Goal: Find contact information: Find contact information

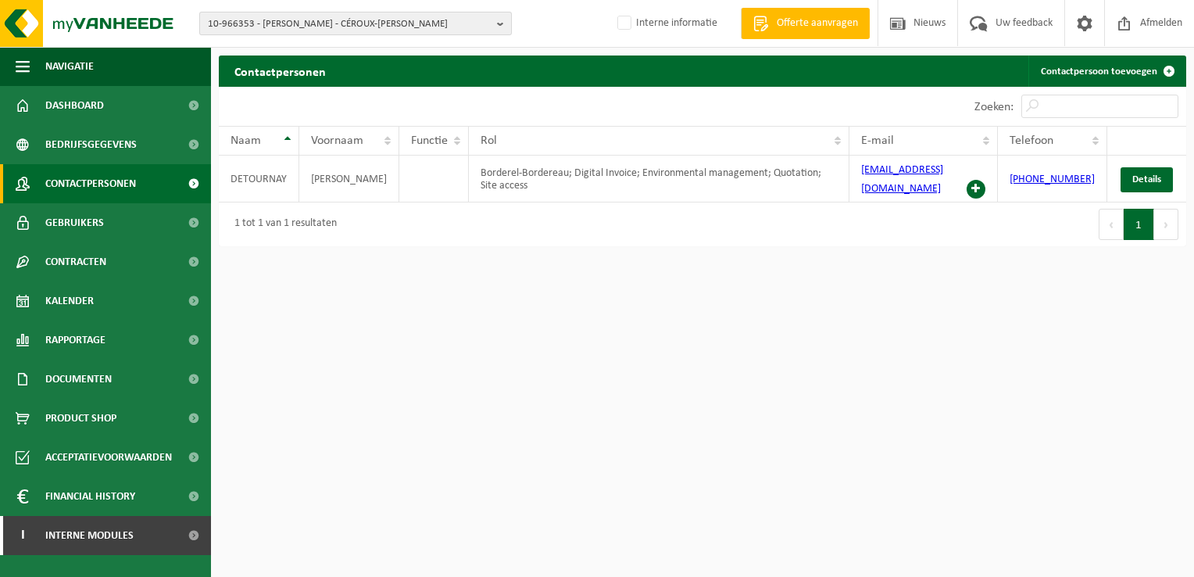
click at [499, 27] on b "button" at bounding box center [504, 23] width 14 height 22
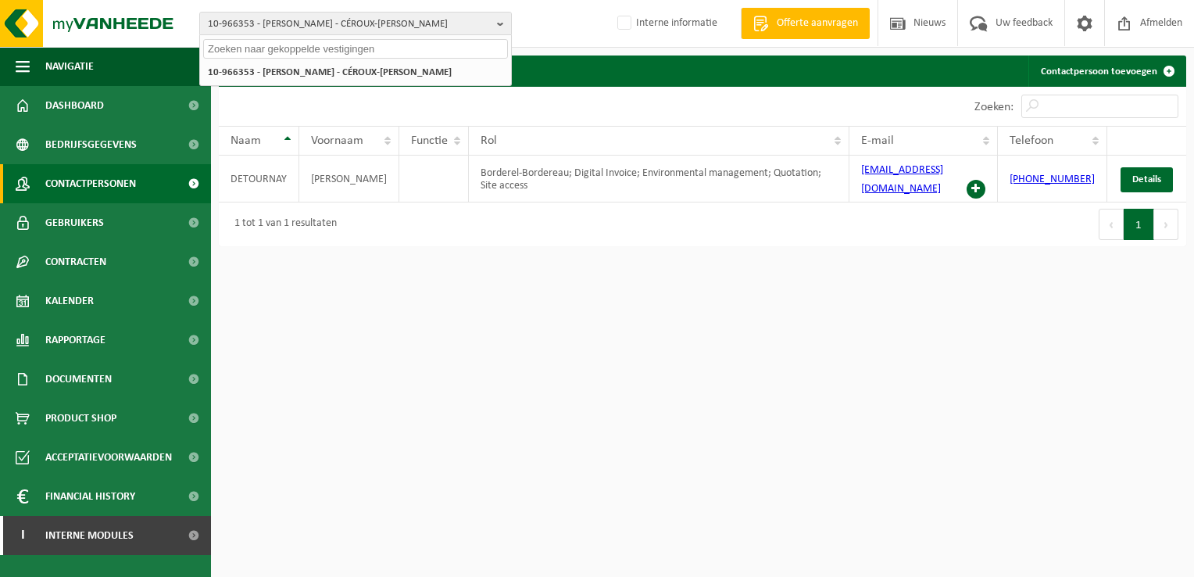
click at [294, 52] on input "text" at bounding box center [355, 49] width 305 height 20
paste input "01-002155"
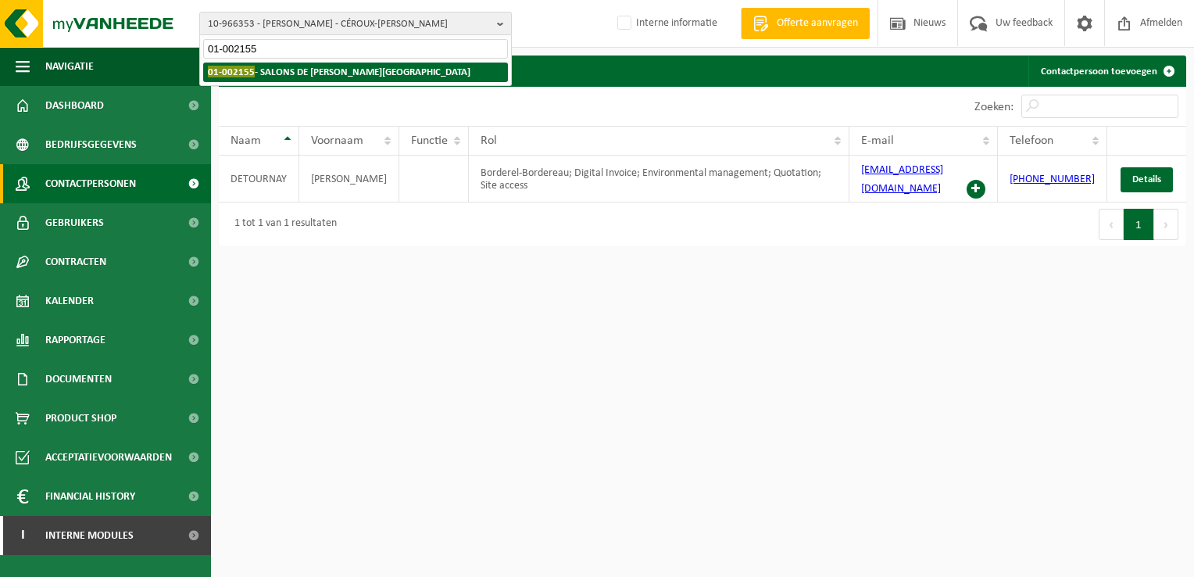
type input "01-002155"
click at [280, 68] on strong "01-002155 - SALONS DE ROMREE - GRIMBERGEN" at bounding box center [339, 72] width 262 height 12
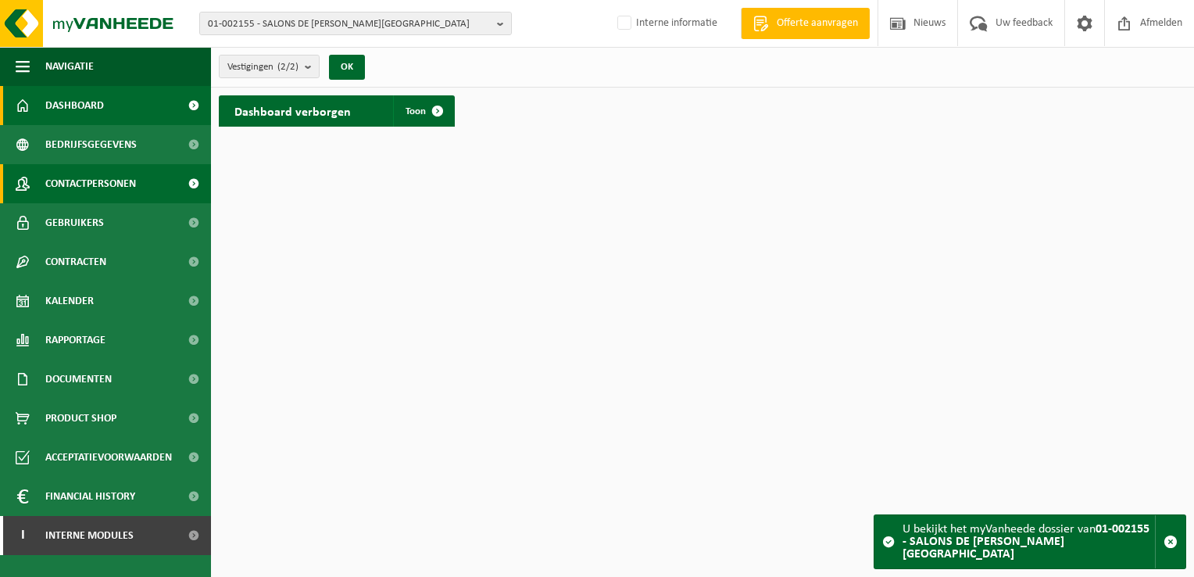
click at [96, 184] on span "Contactpersonen" at bounding box center [90, 183] width 91 height 39
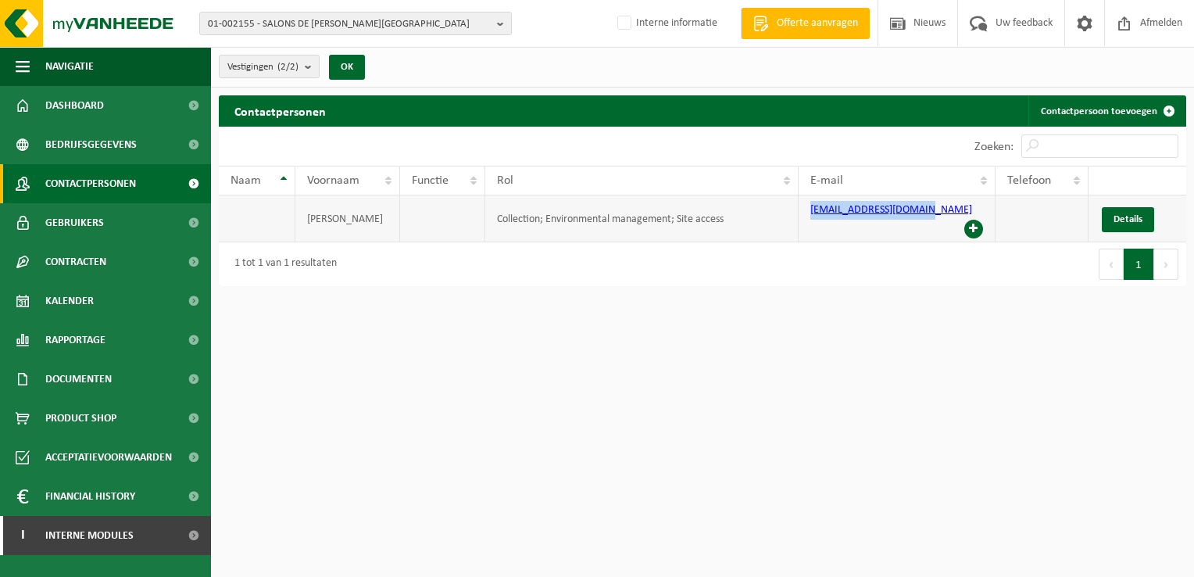
drag, startPoint x: 803, startPoint y: 216, endPoint x: 925, endPoint y: 223, distance: 122.1
click at [925, 223] on td "[EMAIL_ADDRESS][DOMAIN_NAME]" at bounding box center [896, 218] width 197 height 47
copy link "[EMAIL_ADDRESS][DOMAIN_NAME]"
click at [505, 23] on b "button" at bounding box center [504, 23] width 14 height 22
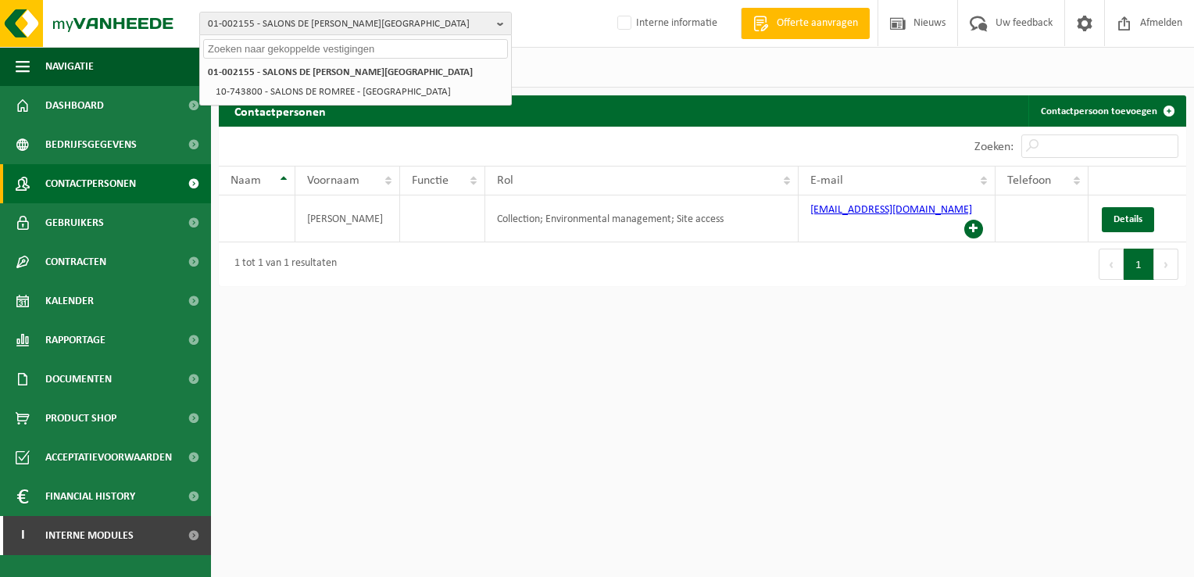
click at [272, 50] on input "text" at bounding box center [355, 49] width 305 height 20
paste input "01-002171"
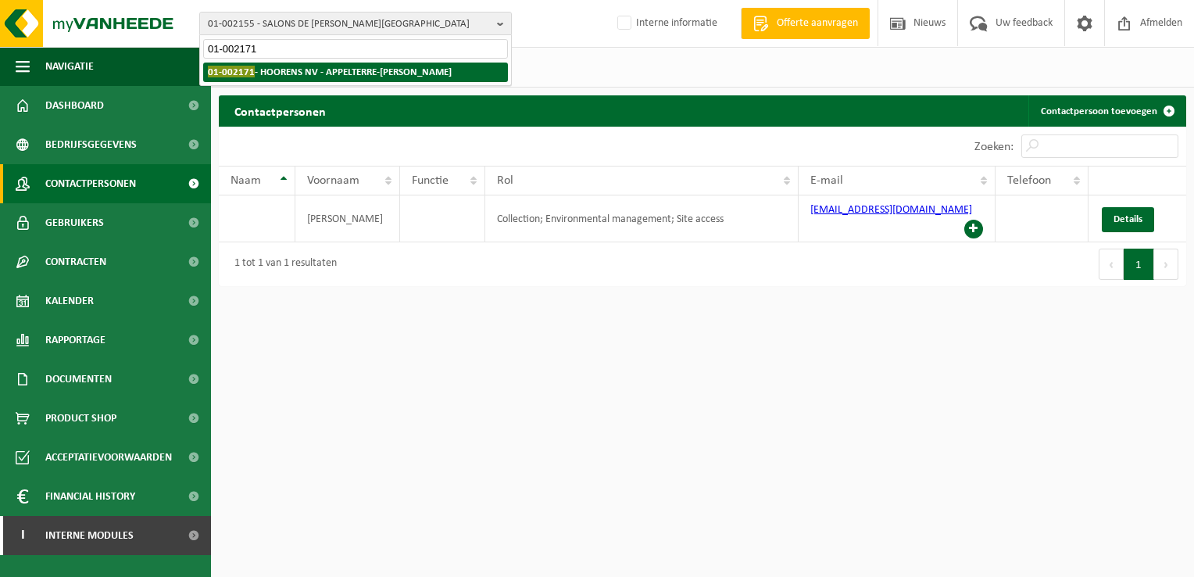
type input "01-002171"
click at [250, 69] on span "01-002171" at bounding box center [231, 72] width 47 height 12
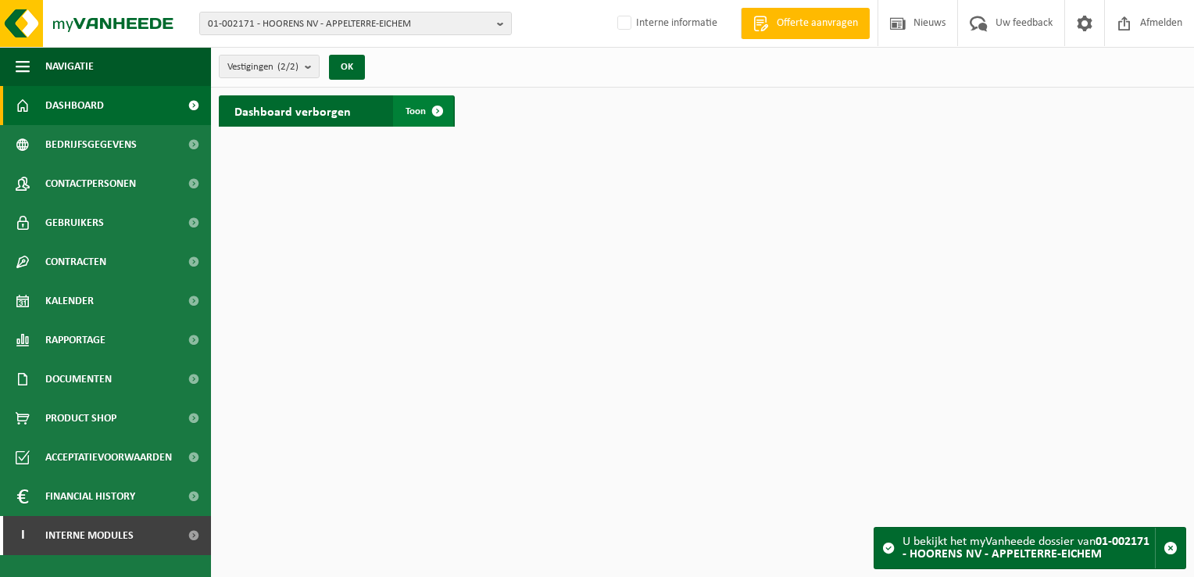
click at [437, 112] on span at bounding box center [437, 110] width 31 height 31
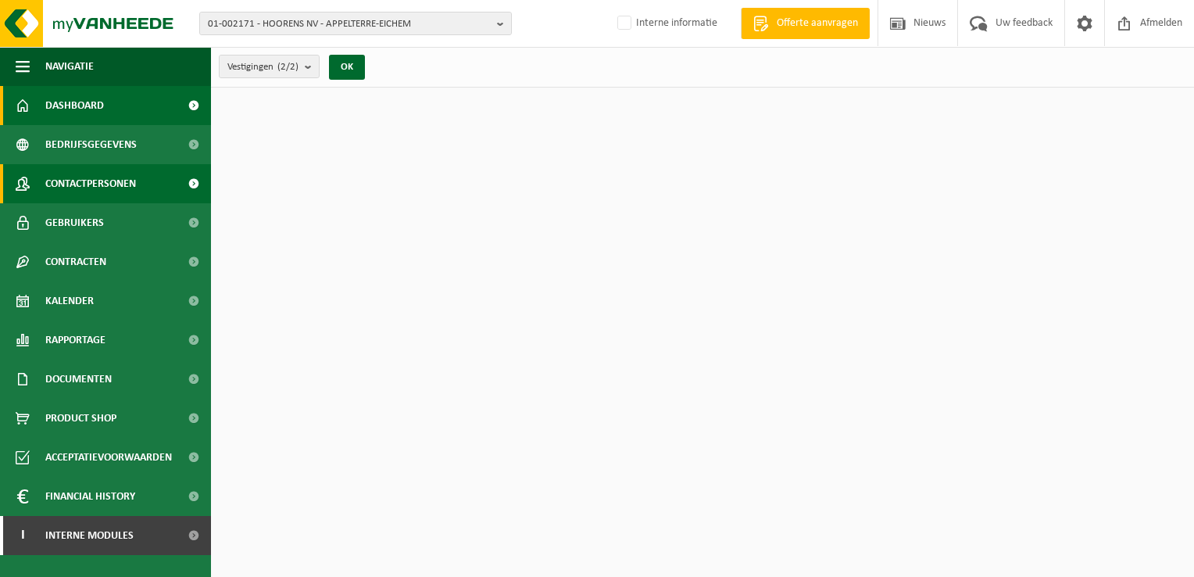
click at [137, 180] on link "Contactpersonen" at bounding box center [105, 183] width 211 height 39
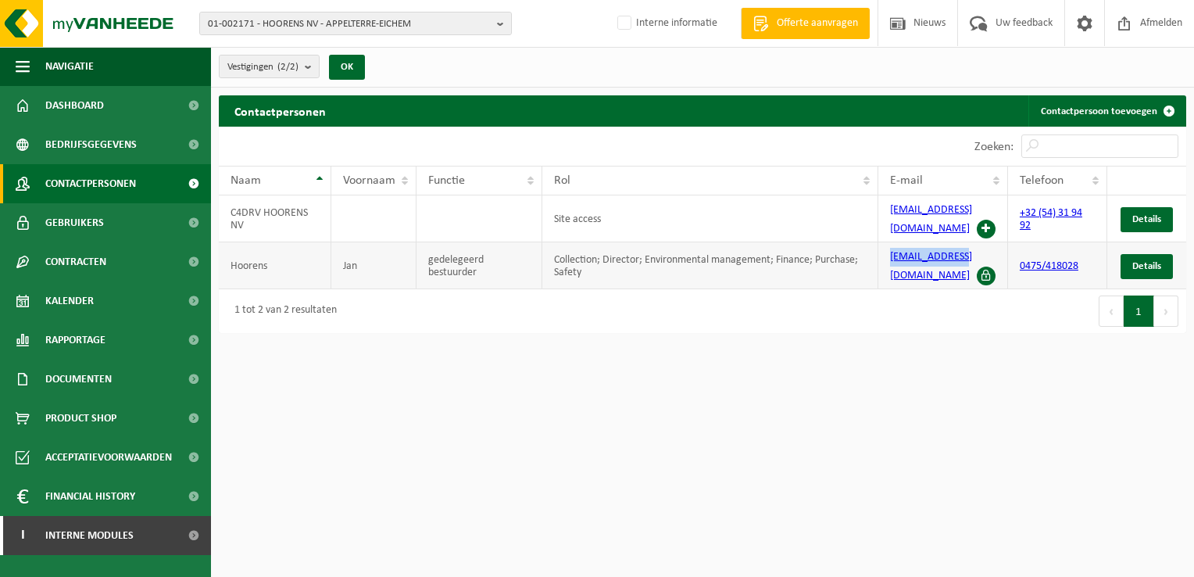
drag, startPoint x: 881, startPoint y: 256, endPoint x: 969, endPoint y: 252, distance: 88.4
click at [969, 252] on td "jan@hoorens.eu" at bounding box center [943, 265] width 130 height 47
copy link "jan@hoorens.eu"
click at [494, 27] on button "01-002171 - HOORENS NV - APPELTERRE-EICHEM" at bounding box center [355, 23] width 312 height 23
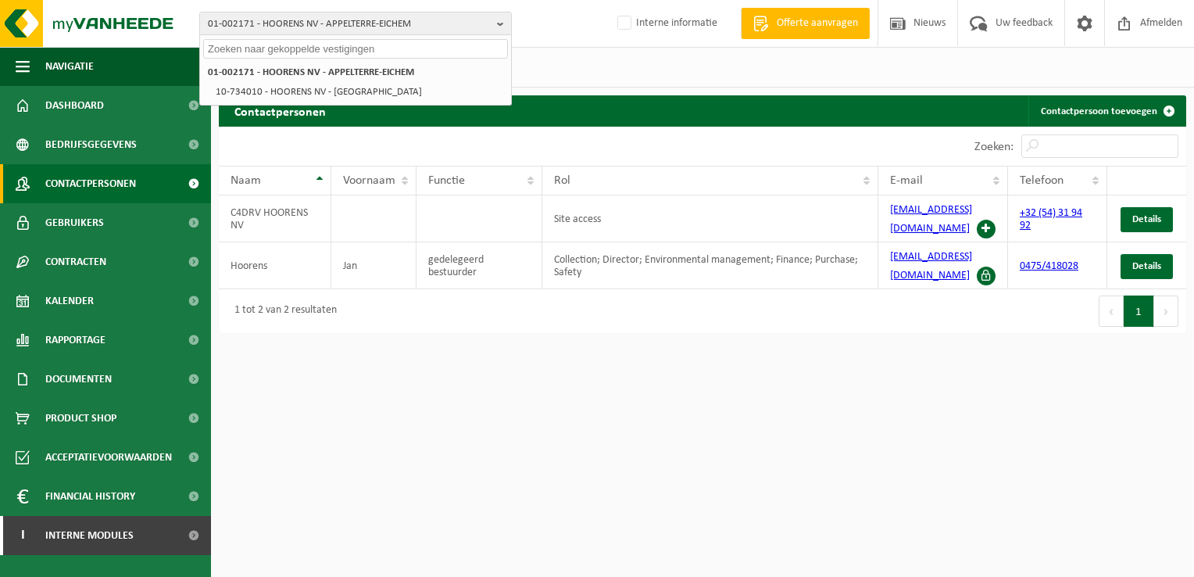
click at [278, 60] on div "01-002171 - HOORENS NV - APPELTERRE-EICHEM 10-734010 - HOORENS NV - DENDERHOUTEM" at bounding box center [355, 81] width 311 height 45
click at [280, 50] on input "text" at bounding box center [355, 49] width 305 height 20
paste input "01-003029"
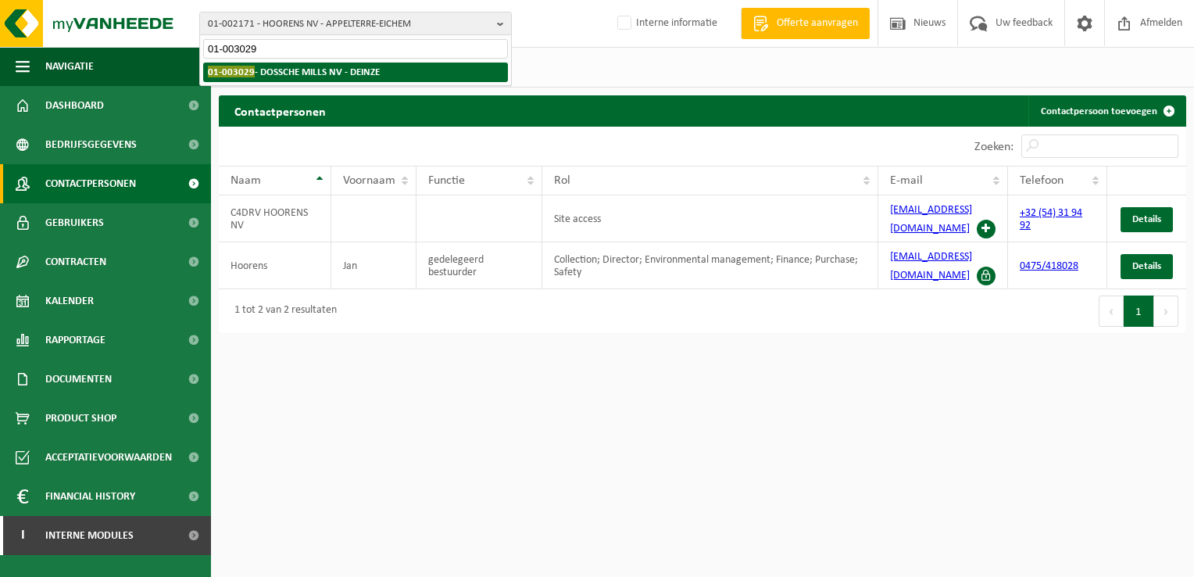
type input "01-003029"
click at [315, 69] on strong "01-003029 - DOSSCHE MILLS NV - DEINZE" at bounding box center [294, 72] width 172 height 12
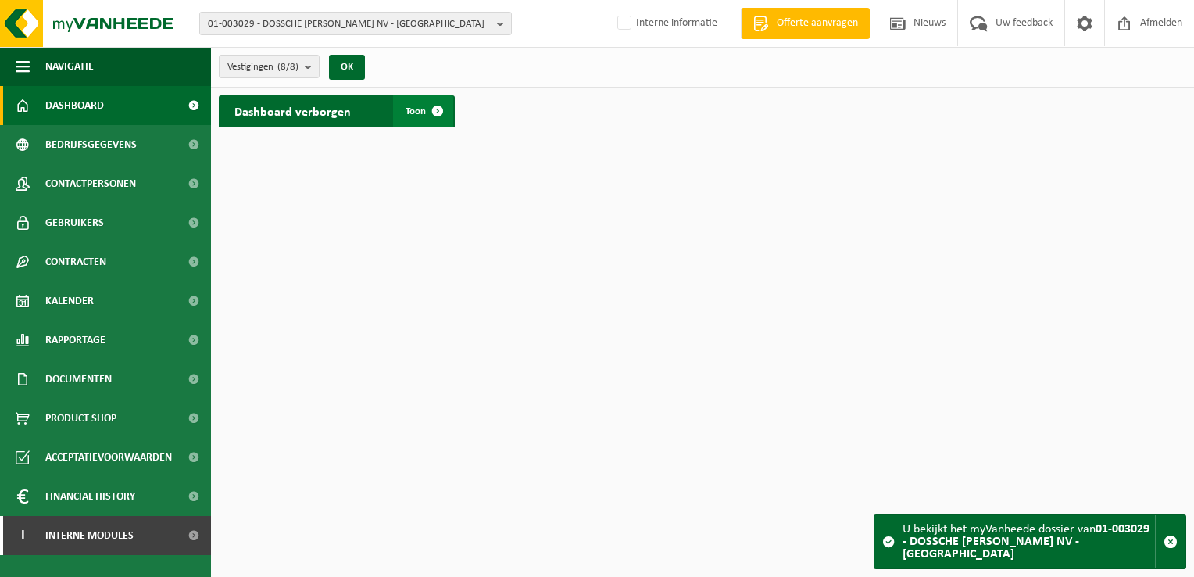
click at [441, 106] on span at bounding box center [437, 110] width 31 height 31
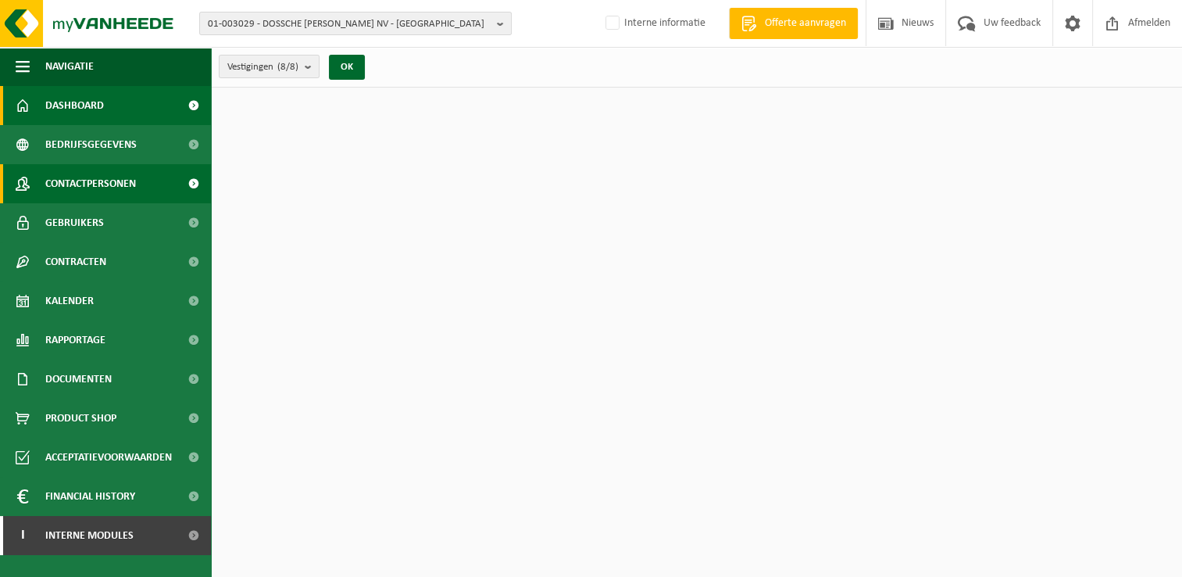
click at [136, 182] on span "Contactpersonen" at bounding box center [90, 183] width 91 height 39
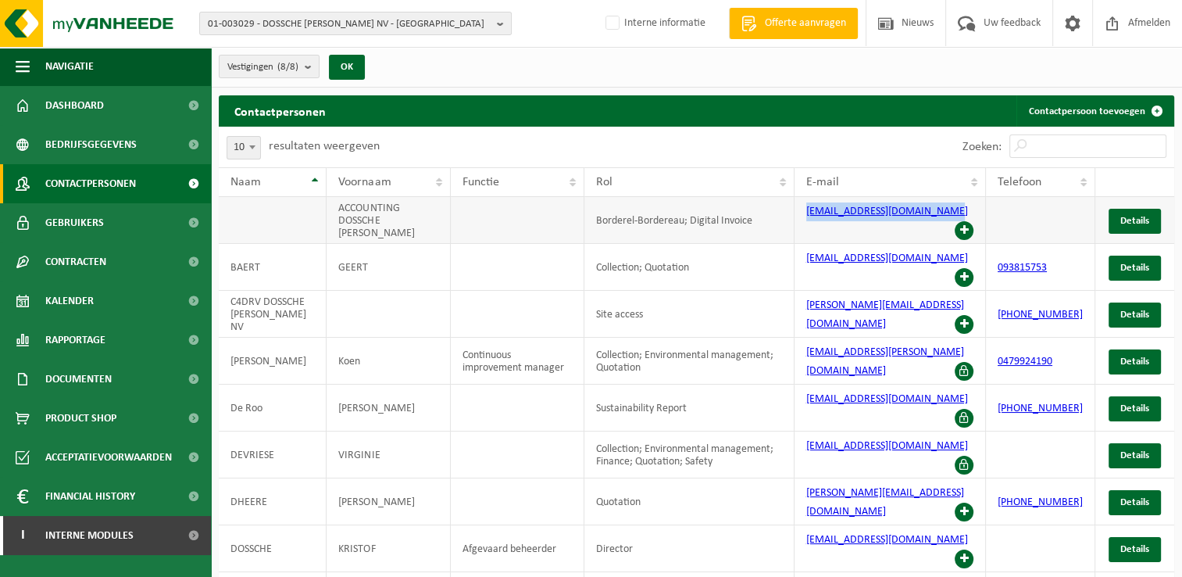
drag, startPoint x: 816, startPoint y: 214, endPoint x: 954, endPoint y: 212, distance: 138.3
click at [954, 212] on td "apinvoices@dosschemills.com" at bounding box center [889, 220] width 191 height 47
copy link "apinvoices@dosschemills.com"
drag, startPoint x: 497, startPoint y: 25, endPoint x: 481, endPoint y: 29, distance: 16.1
click at [498, 25] on b "button" at bounding box center [504, 23] width 14 height 22
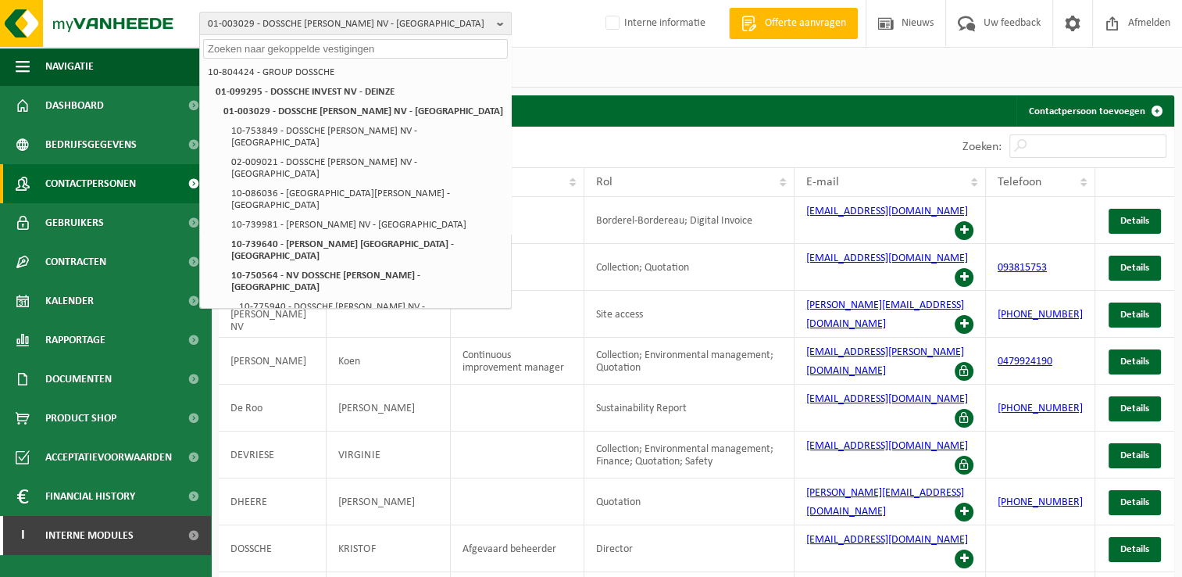
click at [244, 45] on input "text" at bounding box center [355, 49] width 305 height 20
paste input "01-005662"
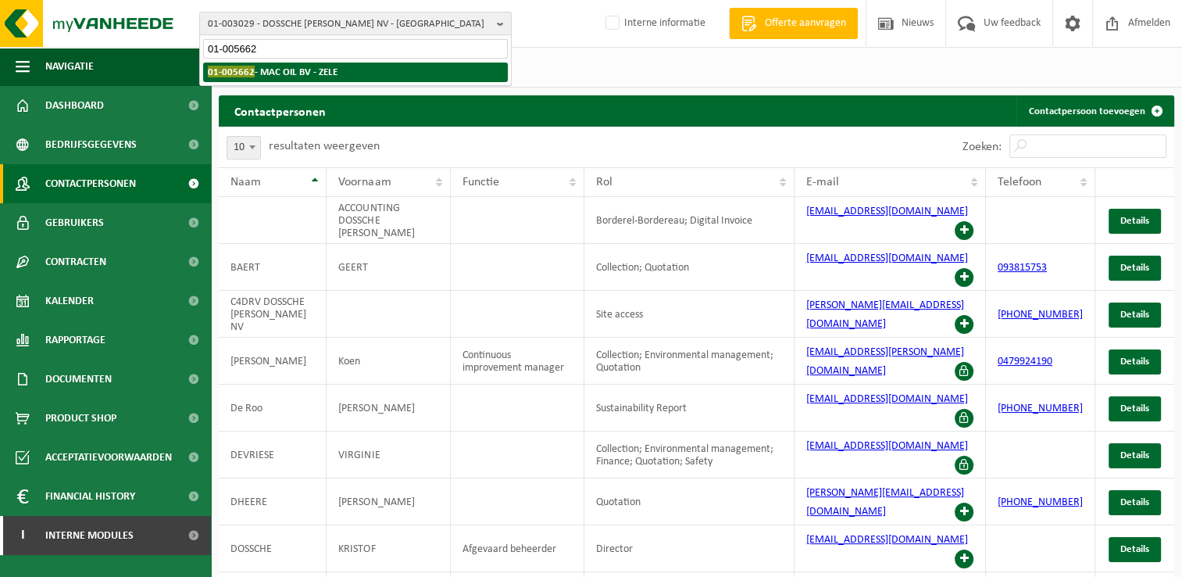
type input "01-005662"
click at [278, 73] on strong "01-005662 - MAC OIL BV - ZELE" at bounding box center [273, 72] width 130 height 12
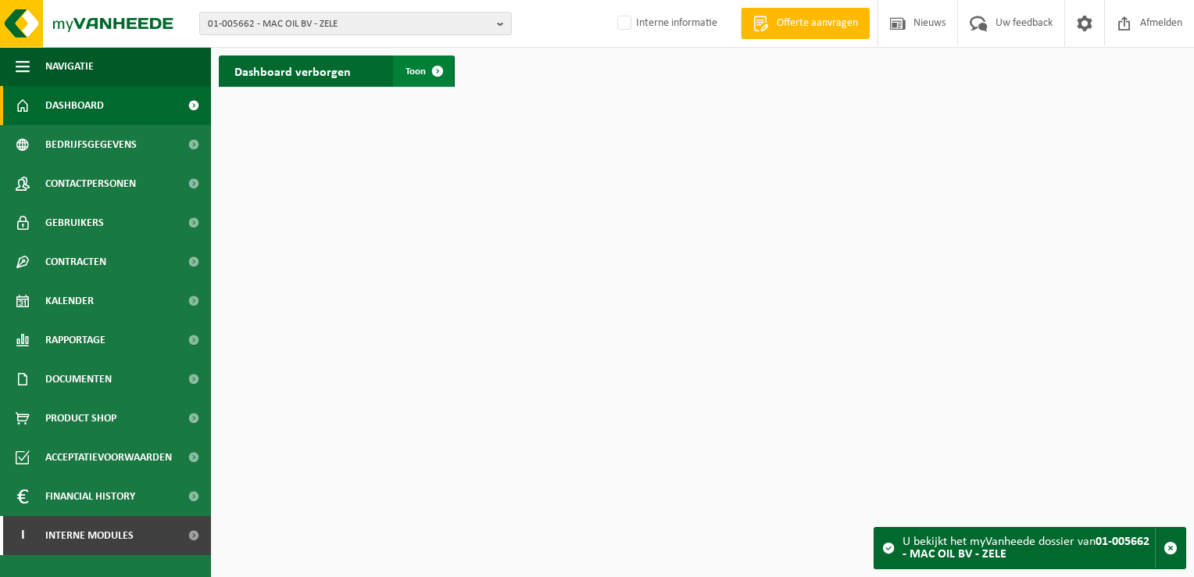
click at [438, 69] on span at bounding box center [437, 70] width 31 height 31
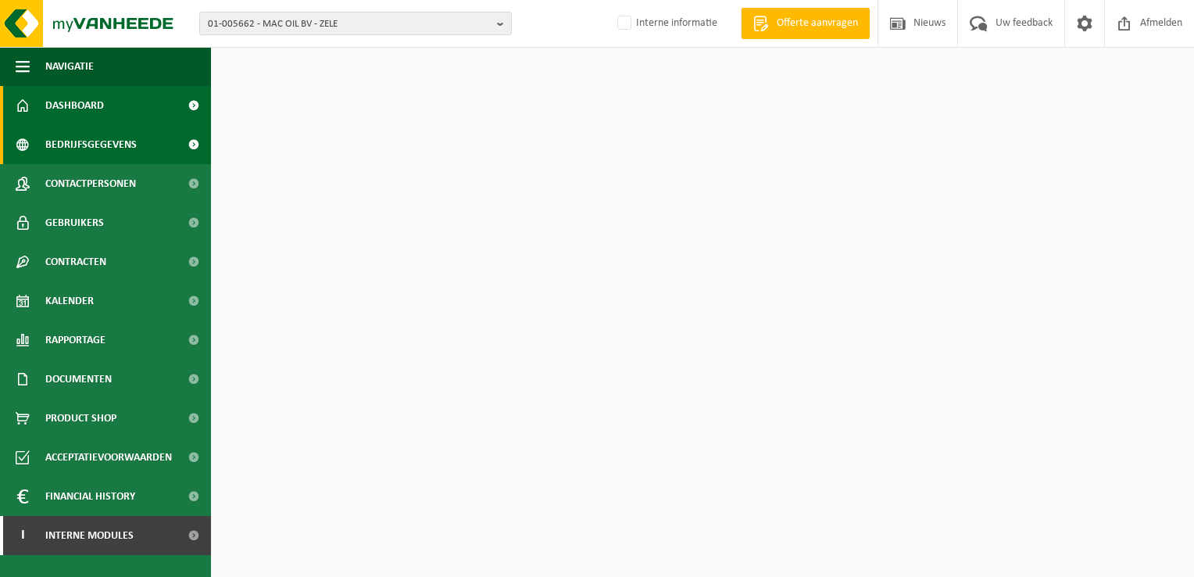
click at [137, 147] on link "Bedrijfsgegevens" at bounding box center [105, 144] width 211 height 39
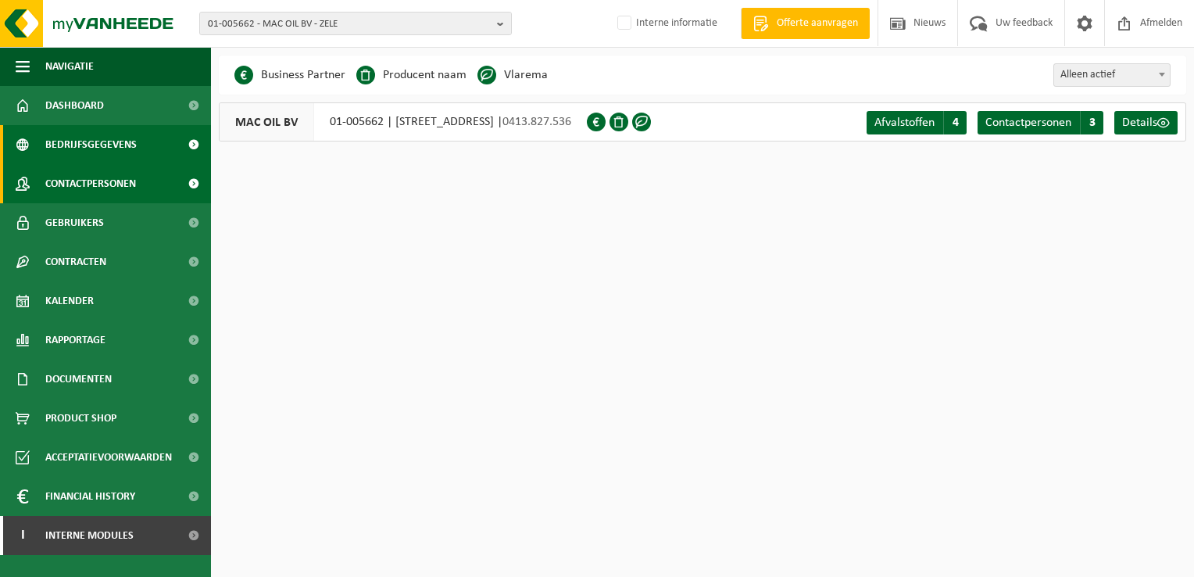
drag, startPoint x: 137, startPoint y: 183, endPoint x: 160, endPoint y: 184, distance: 23.4
click at [137, 183] on link "Contactpersonen" at bounding box center [105, 183] width 211 height 39
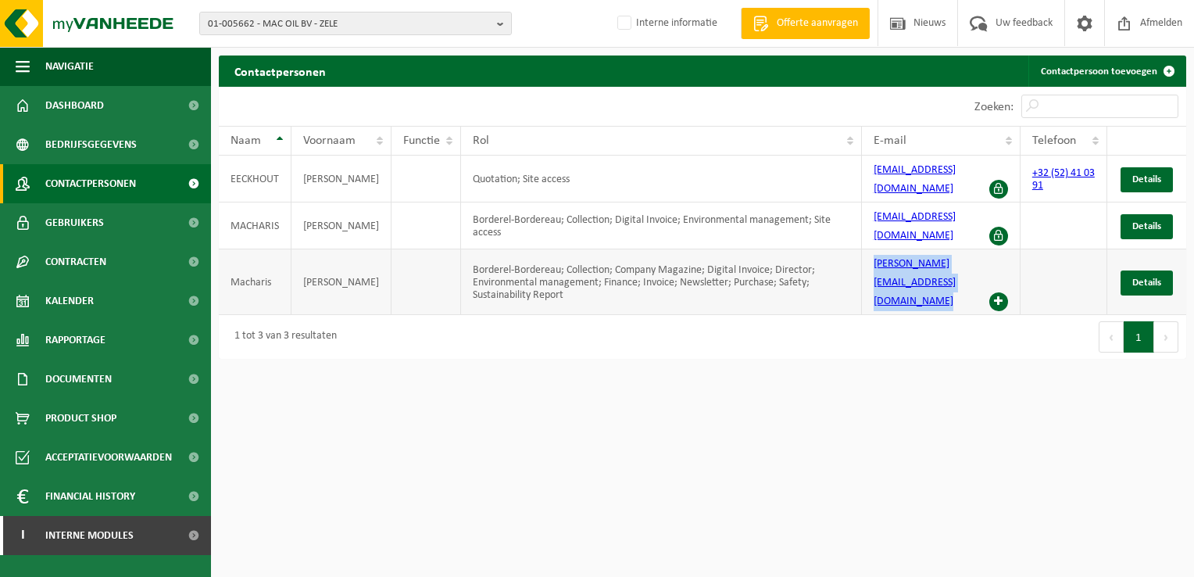
drag, startPoint x: 864, startPoint y: 242, endPoint x: 998, endPoint y: 240, distance: 133.6
click at [998, 249] on td "[PERSON_NAME][EMAIL_ADDRESS][DOMAIN_NAME]" at bounding box center [941, 282] width 159 height 66
copy td "[PERSON_NAME][EMAIL_ADDRESS][DOMAIN_NAME]"
click at [495, 24] on button "01-005662 - MAC OIL BV - ZELE" at bounding box center [355, 23] width 312 height 23
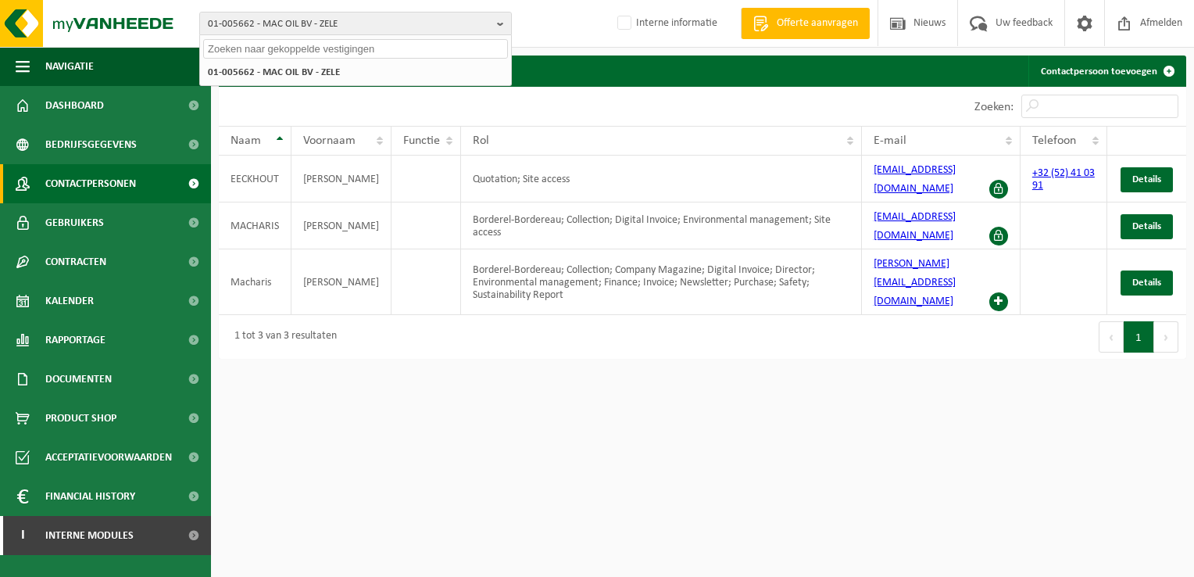
click at [344, 48] on input "text" at bounding box center [355, 49] width 305 height 20
paste input "10-892316"
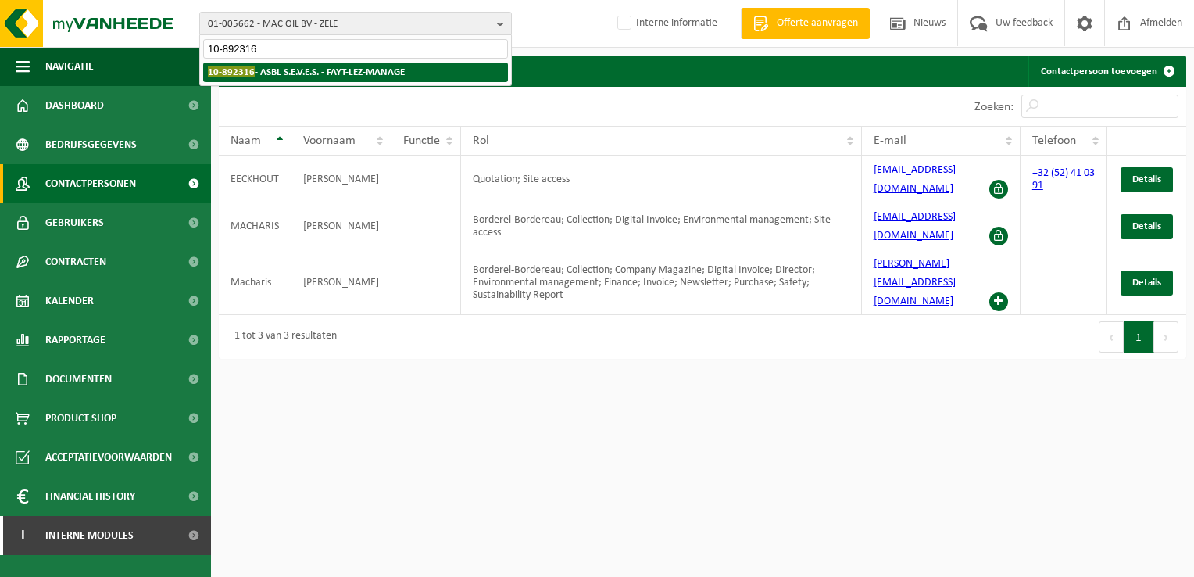
type input "10-892316"
click at [350, 70] on strong "10-892316 - ASBL S.E.V.E.S. - FAYT-LEZ-MANAGE" at bounding box center [306, 72] width 197 height 12
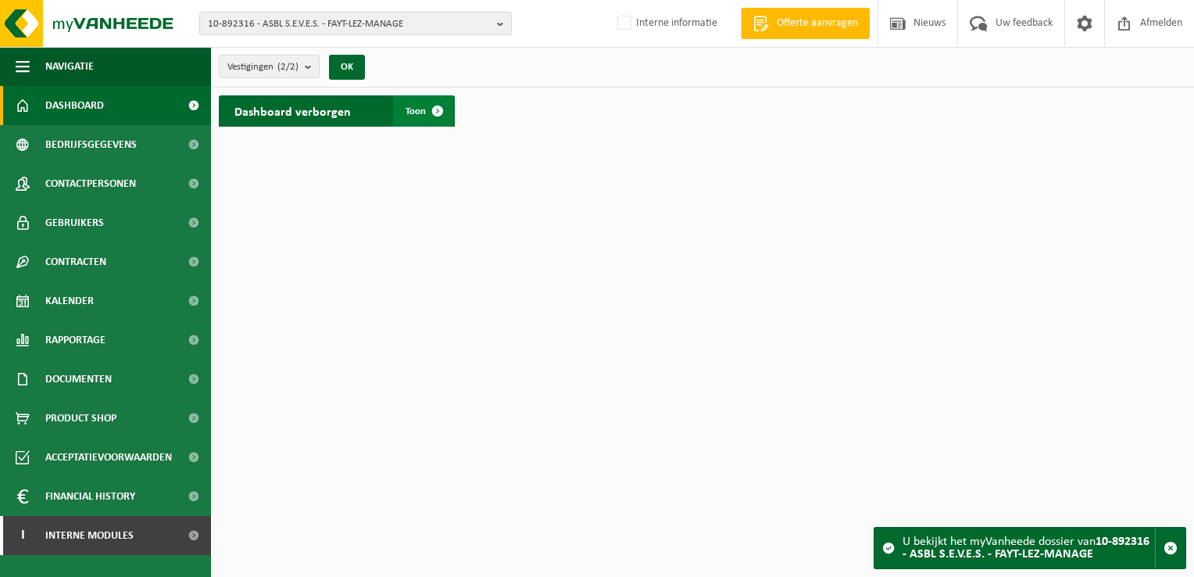
click at [421, 113] on span "Toon" at bounding box center [415, 111] width 20 height 10
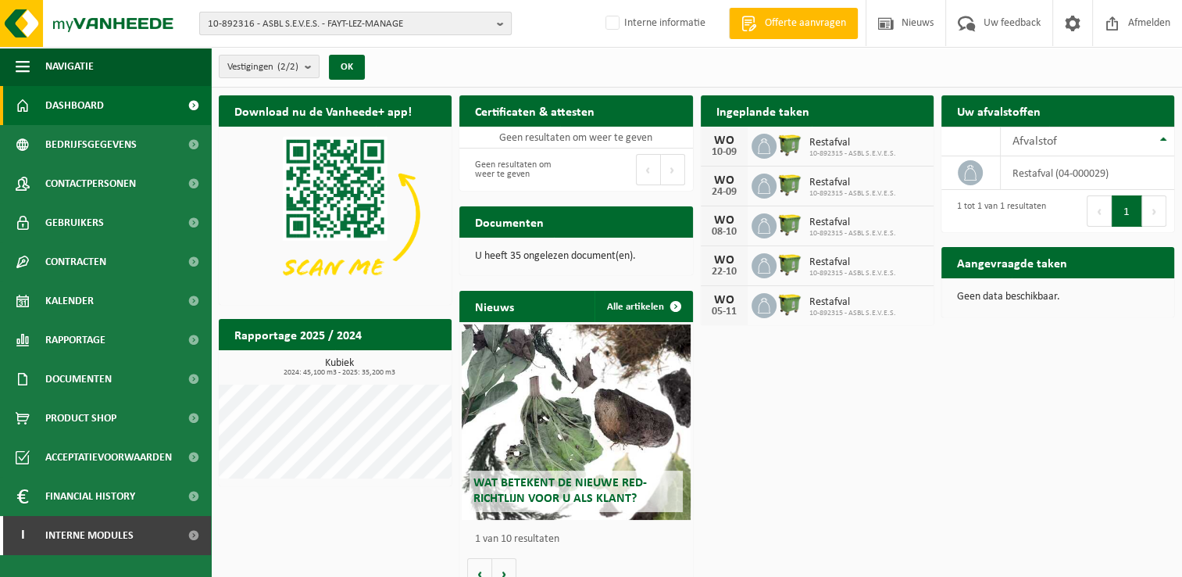
click at [501, 23] on b "button" at bounding box center [504, 23] width 14 height 22
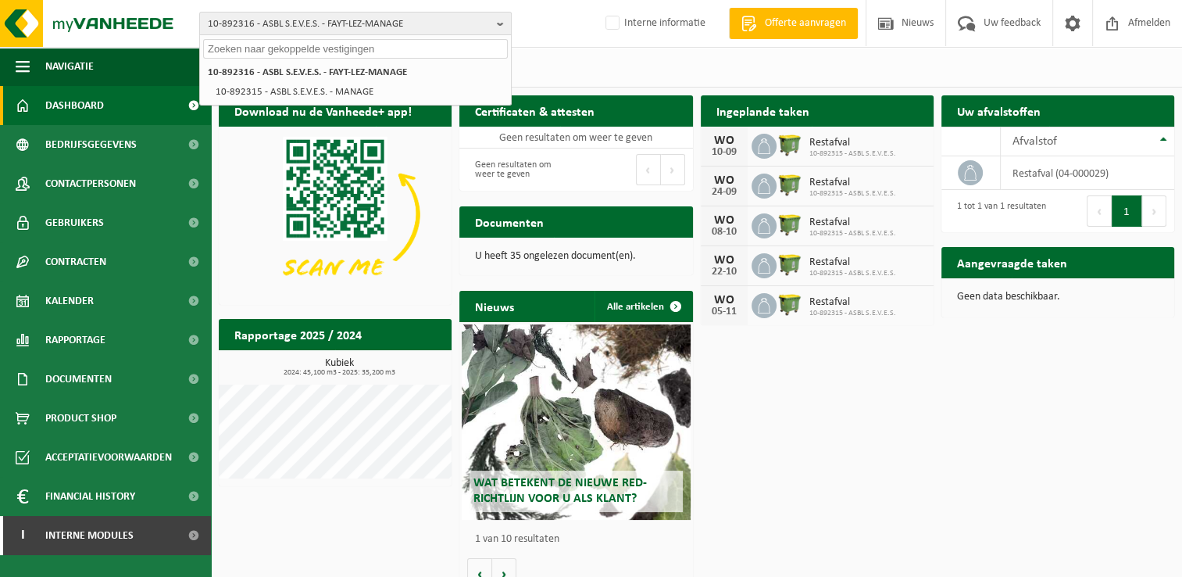
click at [261, 45] on input "text" at bounding box center [355, 49] width 305 height 20
paste input "01-054990"
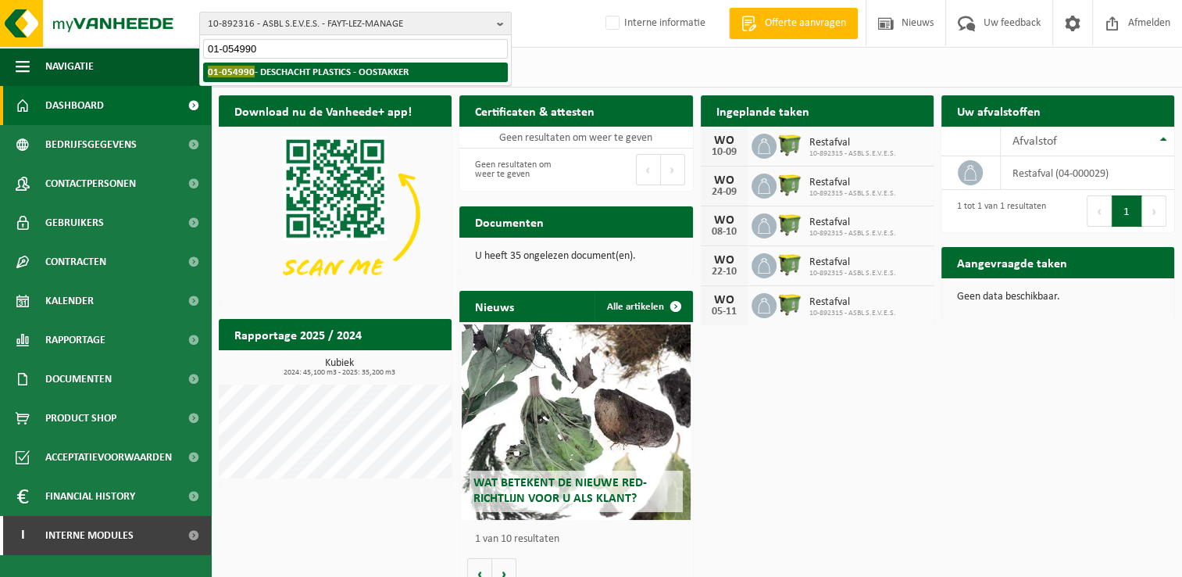
type input "01-054990"
drag, startPoint x: 277, startPoint y: 61, endPoint x: 279, endPoint y: 73, distance: 12.7
click at [279, 73] on strong "01-054990 - DESCHACHT PLASTICS - OOSTAKKER" at bounding box center [308, 72] width 201 height 12
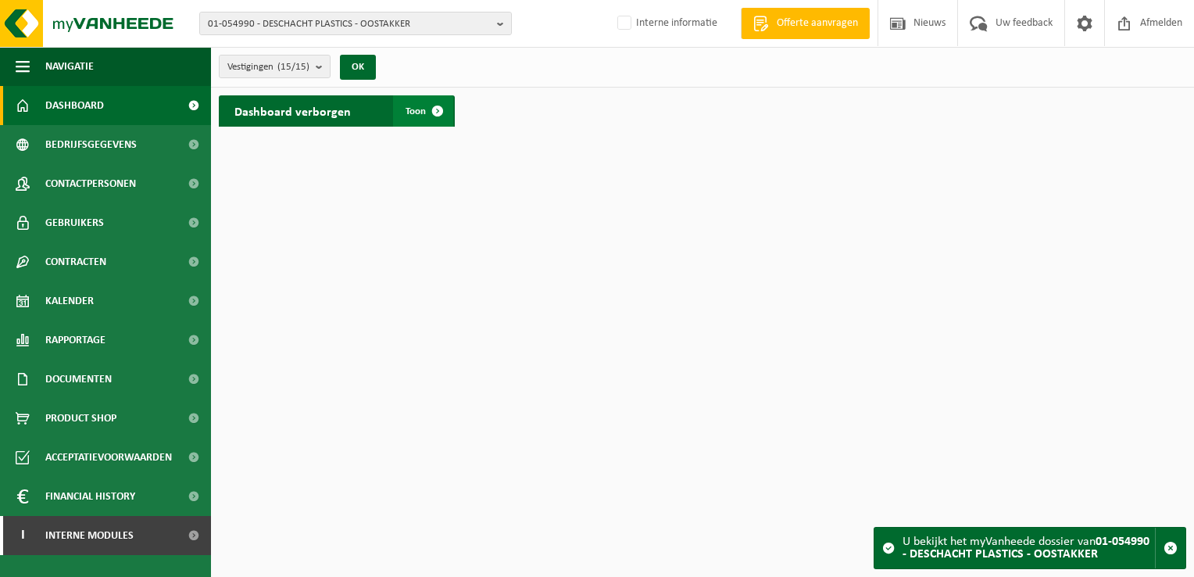
click at [438, 111] on span at bounding box center [437, 110] width 31 height 31
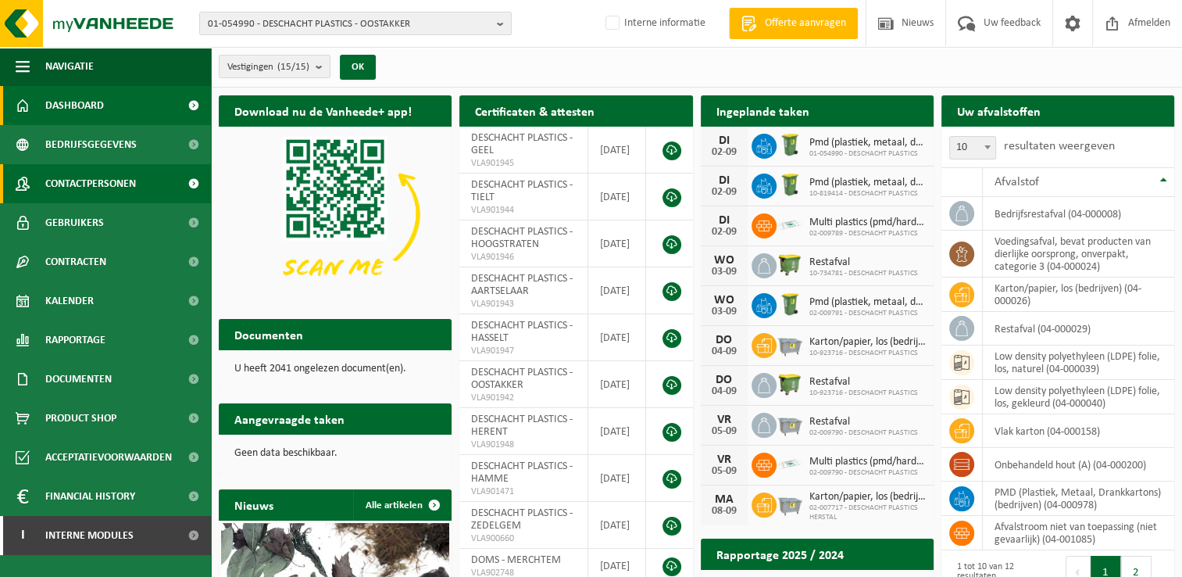
click at [162, 180] on link "Contactpersonen" at bounding box center [105, 183] width 211 height 39
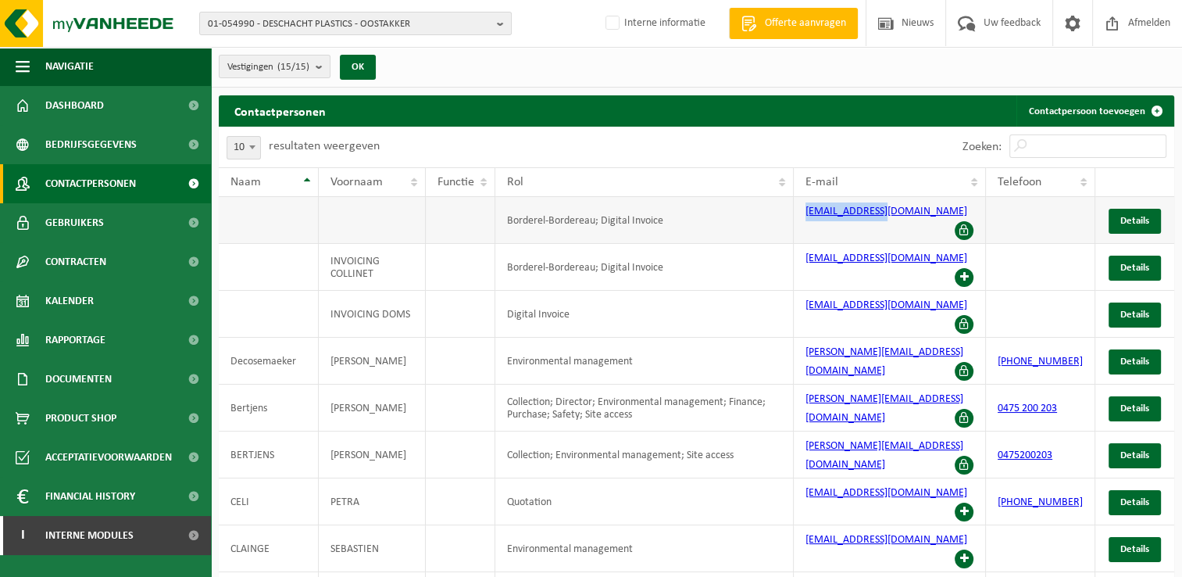
drag, startPoint x: 806, startPoint y: 218, endPoint x: 887, endPoint y: 220, distance: 81.3
click at [887, 220] on td "[EMAIL_ADDRESS][DOMAIN_NAME]" at bounding box center [890, 220] width 192 height 47
copy link "af@deschacht.eu"
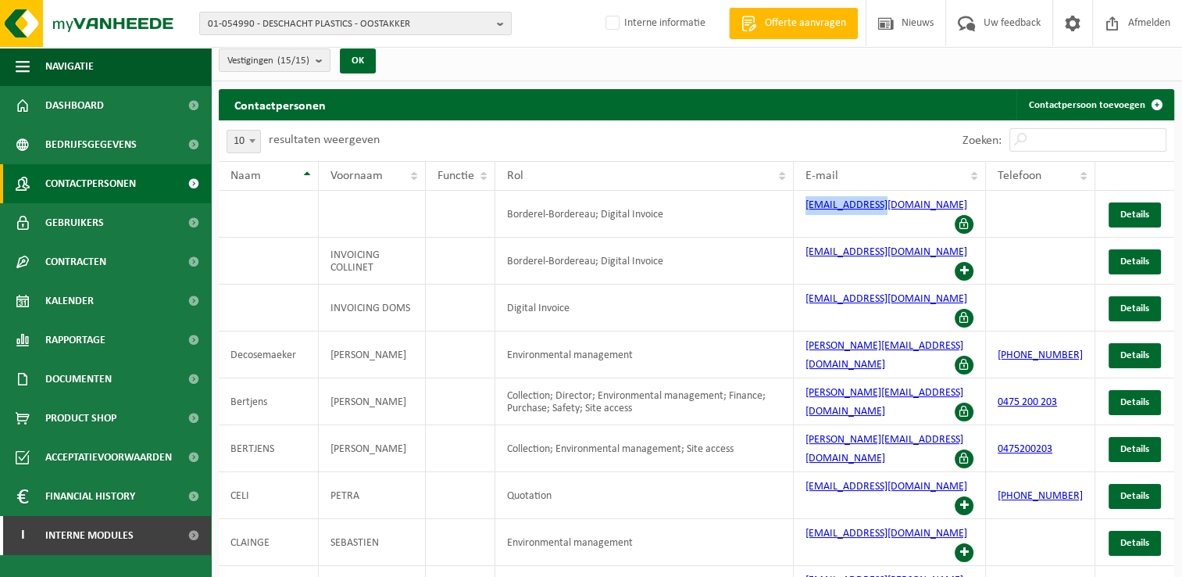
scroll to position [37, 0]
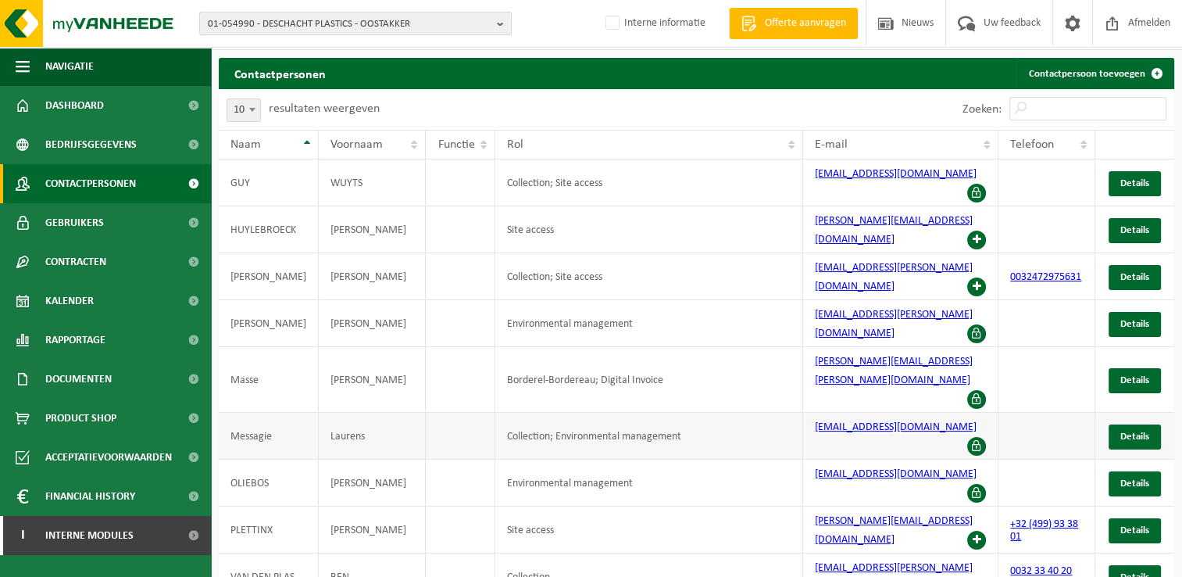
scroll to position [25, 0]
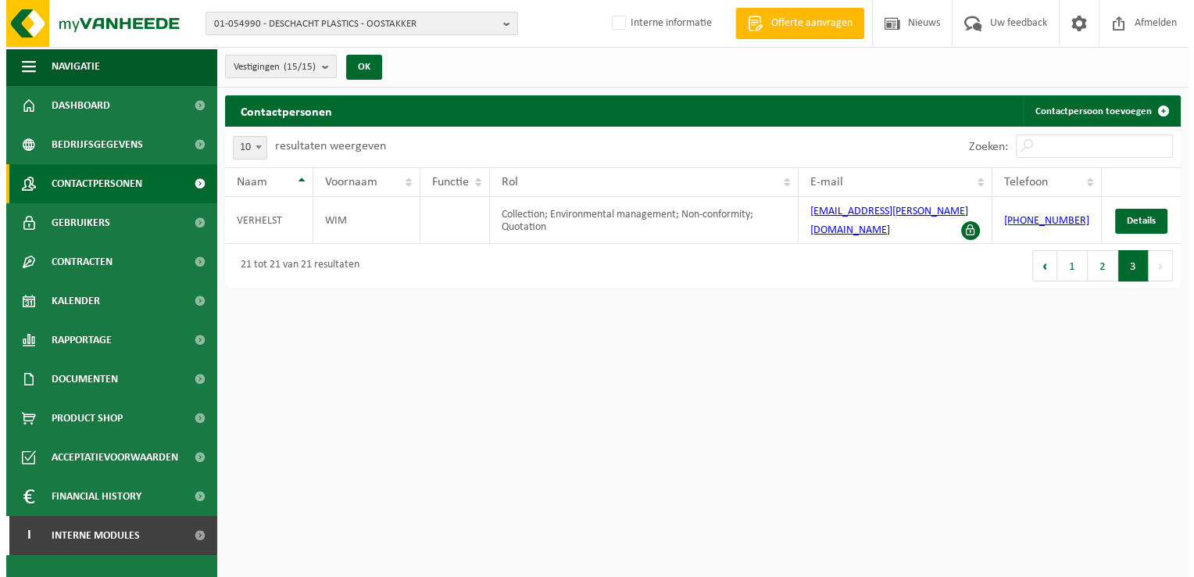
scroll to position [0, 0]
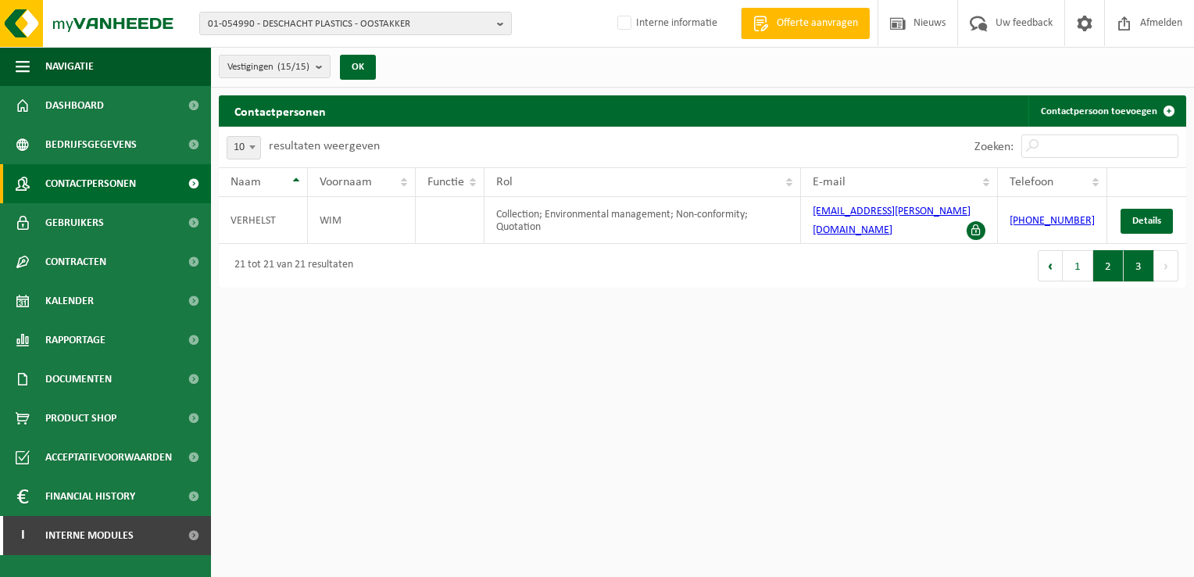
click at [1099, 254] on button "2" at bounding box center [1108, 265] width 30 height 31
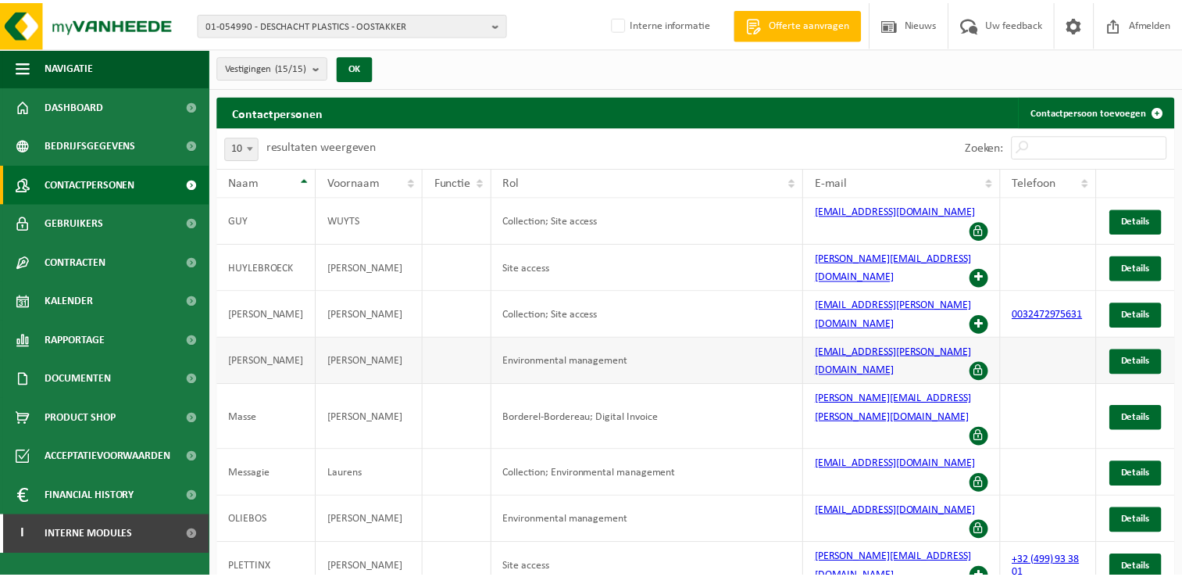
scroll to position [11, 0]
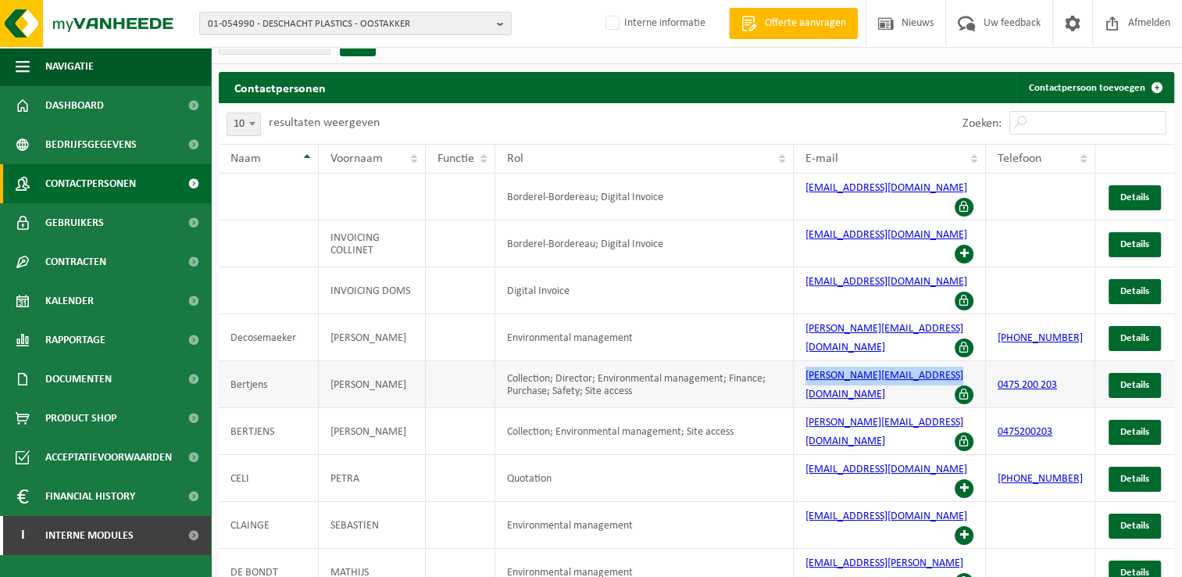
drag, startPoint x: 809, startPoint y: 351, endPoint x: 955, endPoint y: 344, distance: 147.0
click at [955, 361] on td "werner.bertjens@deschacht.eu" at bounding box center [890, 384] width 192 height 47
copy link "werner.bertjens@deschacht.eu"
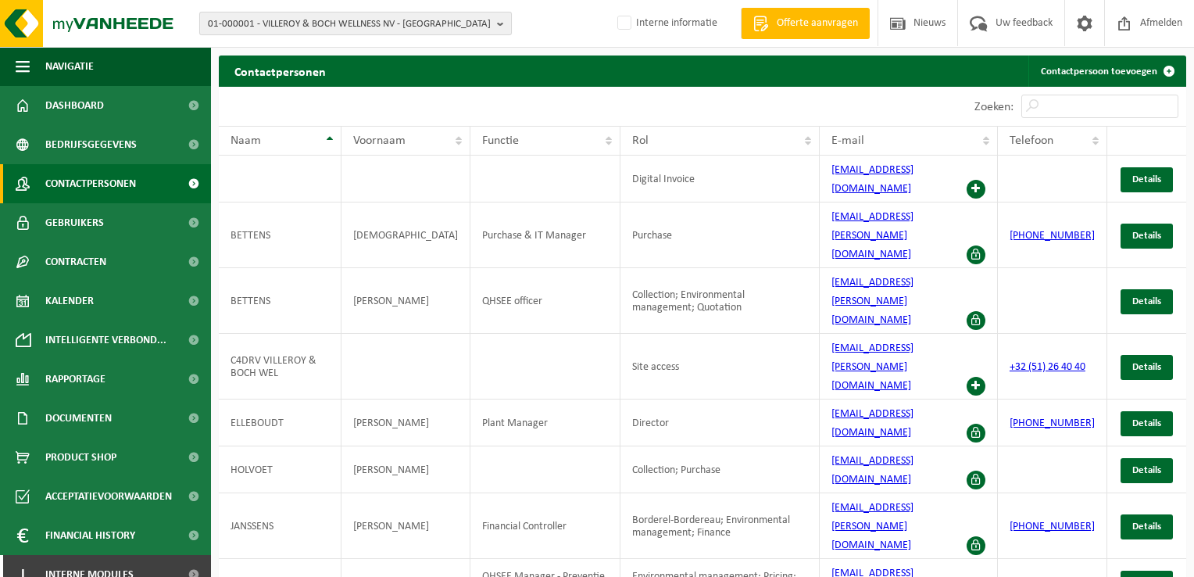
click at [499, 26] on b "button" at bounding box center [504, 23] width 14 height 22
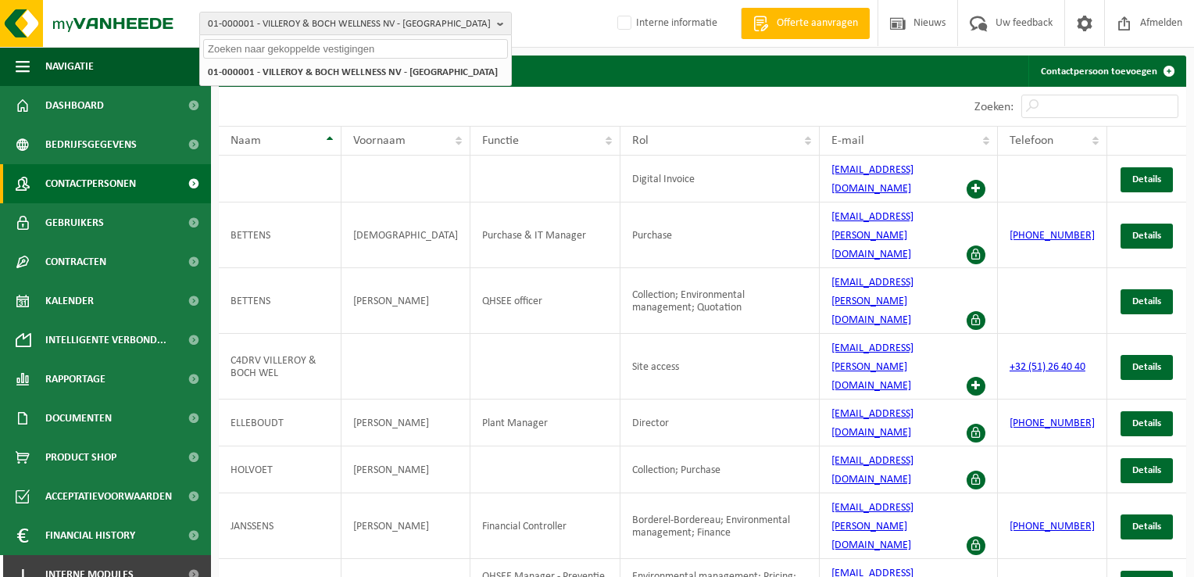
click at [330, 48] on input "text" at bounding box center [355, 49] width 305 height 20
paste input "01-069611"
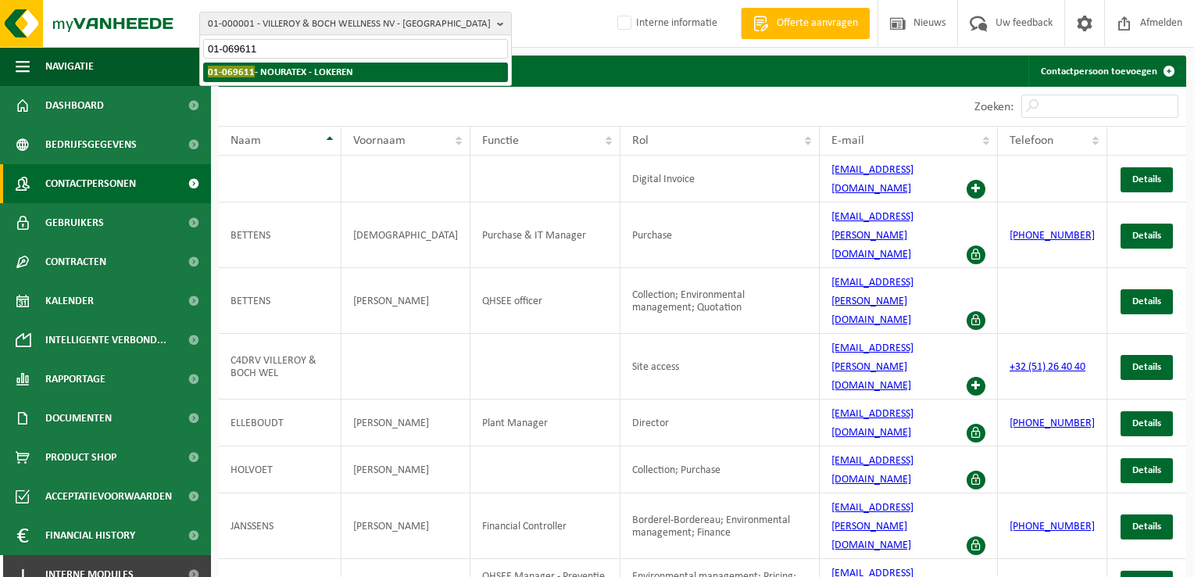
type input "01-069611"
click at [297, 67] on strong "01-069611 - NOURATEX - LOKEREN" at bounding box center [280, 72] width 145 height 12
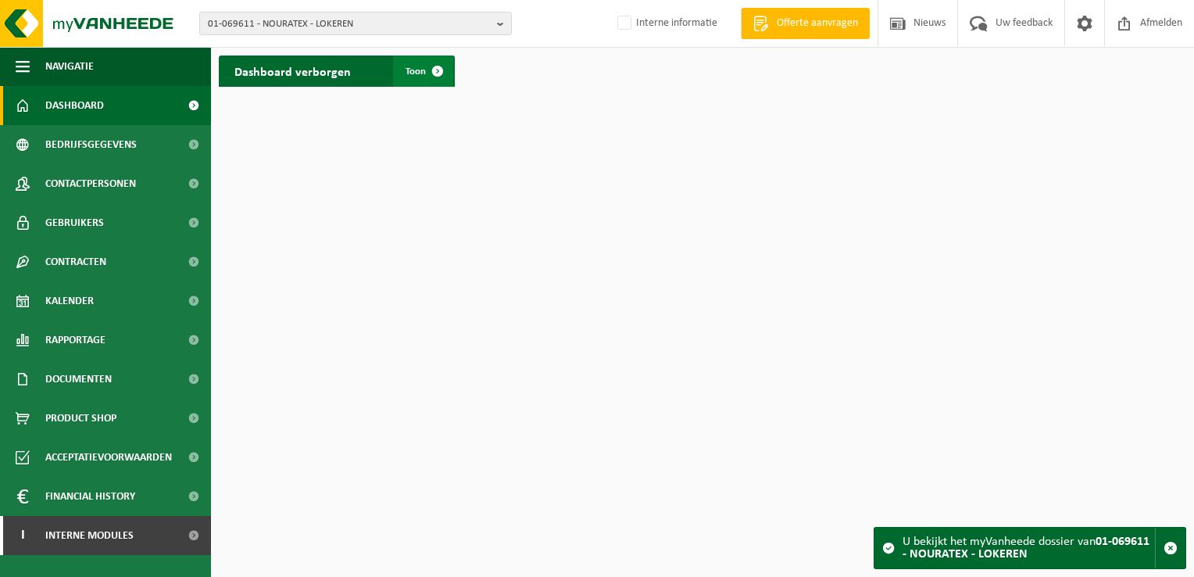
click at [441, 71] on span at bounding box center [437, 70] width 31 height 31
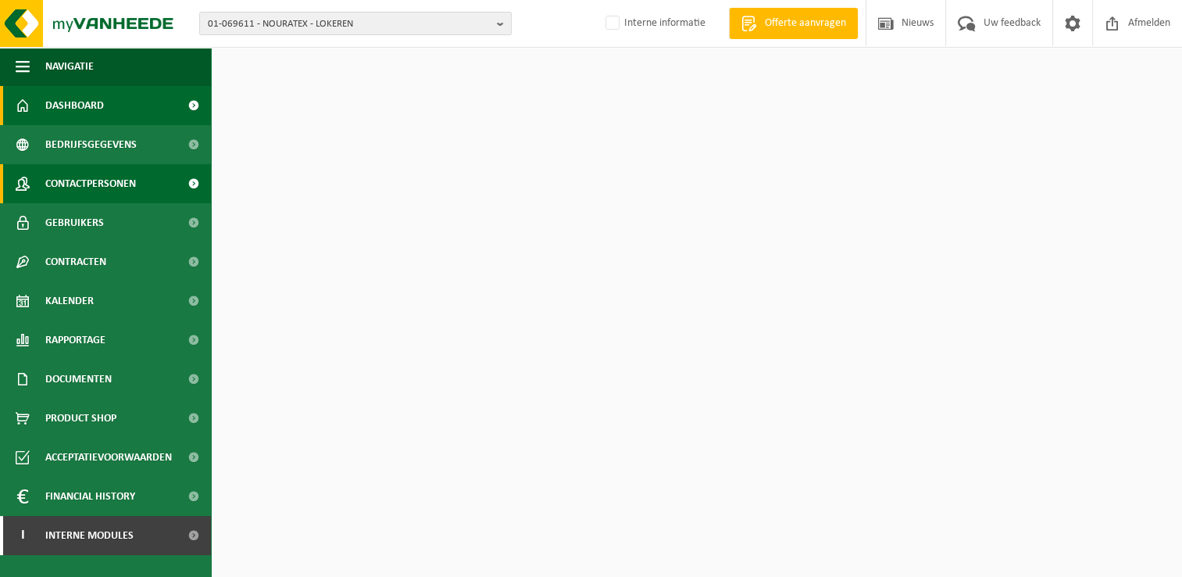
click at [97, 185] on span "Contactpersonen" at bounding box center [90, 183] width 91 height 39
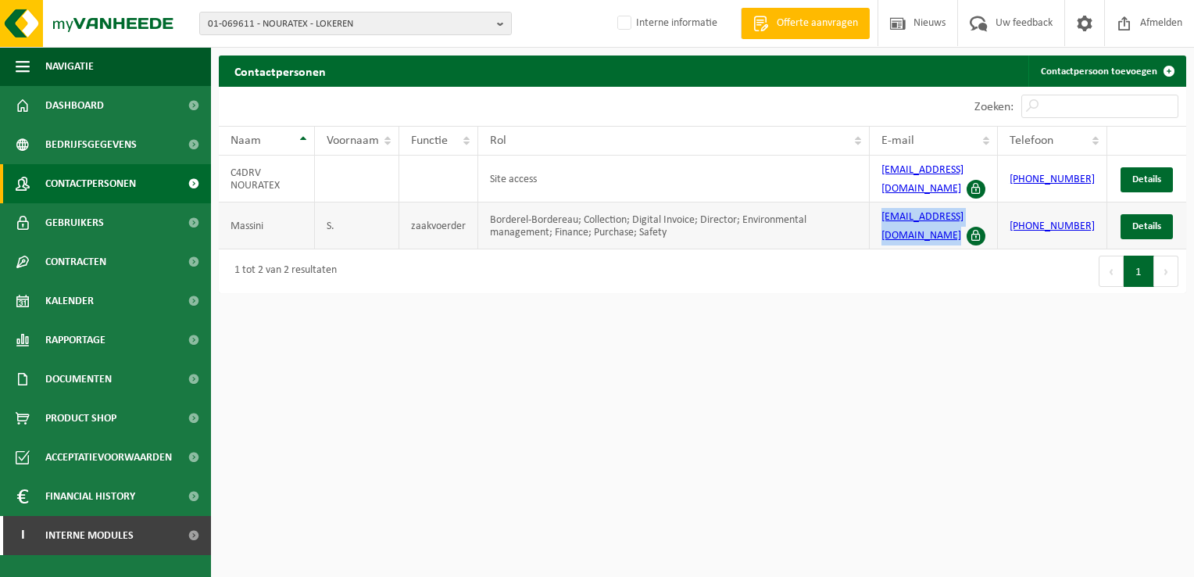
drag, startPoint x: 884, startPoint y: 220, endPoint x: 983, endPoint y: 217, distance: 98.5
click at [983, 217] on td "[EMAIL_ADDRESS][DOMAIN_NAME]" at bounding box center [933, 225] width 128 height 47
copy link "[EMAIL_ADDRESS][DOMAIN_NAME]"
